Goal: Transaction & Acquisition: Book appointment/travel/reservation

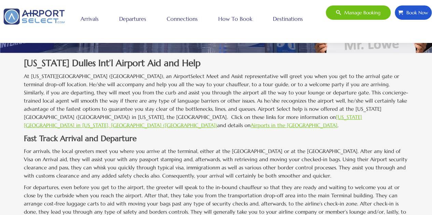
scroll to position [186, 0]
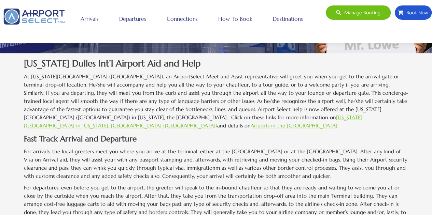
click at [247, 120] on link "[US_STATE][GEOGRAPHIC_DATA] in [US_STATE], [GEOGRAPHIC_DATA] ([GEOGRAPHIC_DATA])" at bounding box center [193, 121] width 338 height 15
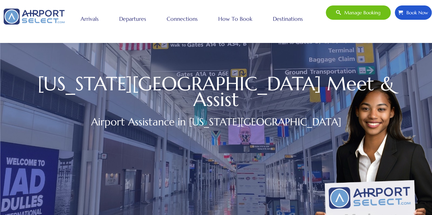
scroll to position [0, 0]
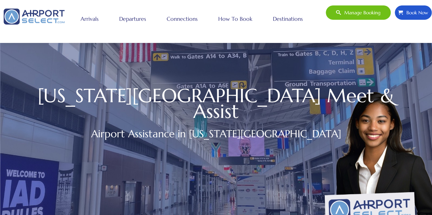
click at [237, 22] on link "How to book" at bounding box center [235, 18] width 38 height 17
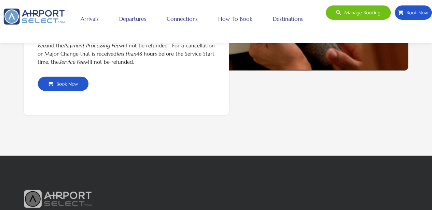
scroll to position [813, 0]
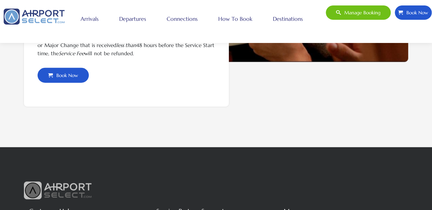
click at [63, 73] on span "Book Now" at bounding box center [65, 75] width 25 height 14
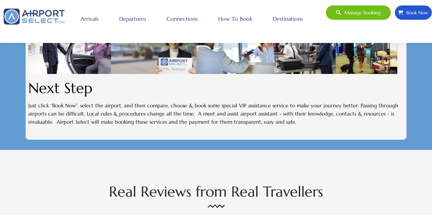
scroll to position [1266, 0]
